Goal: Find specific page/section: Find specific page/section

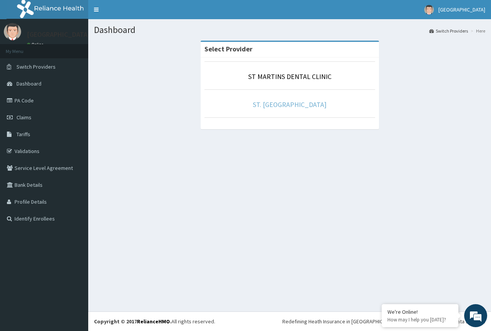
click at [292, 104] on link "ST. [GEOGRAPHIC_DATA]" at bounding box center [290, 104] width 74 height 9
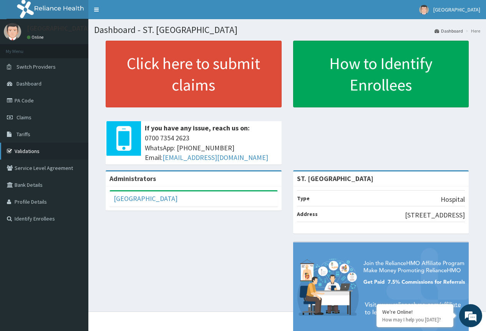
click at [31, 148] on link "Validations" at bounding box center [44, 151] width 88 height 17
